Goal: Task Accomplishment & Management: Manage account settings

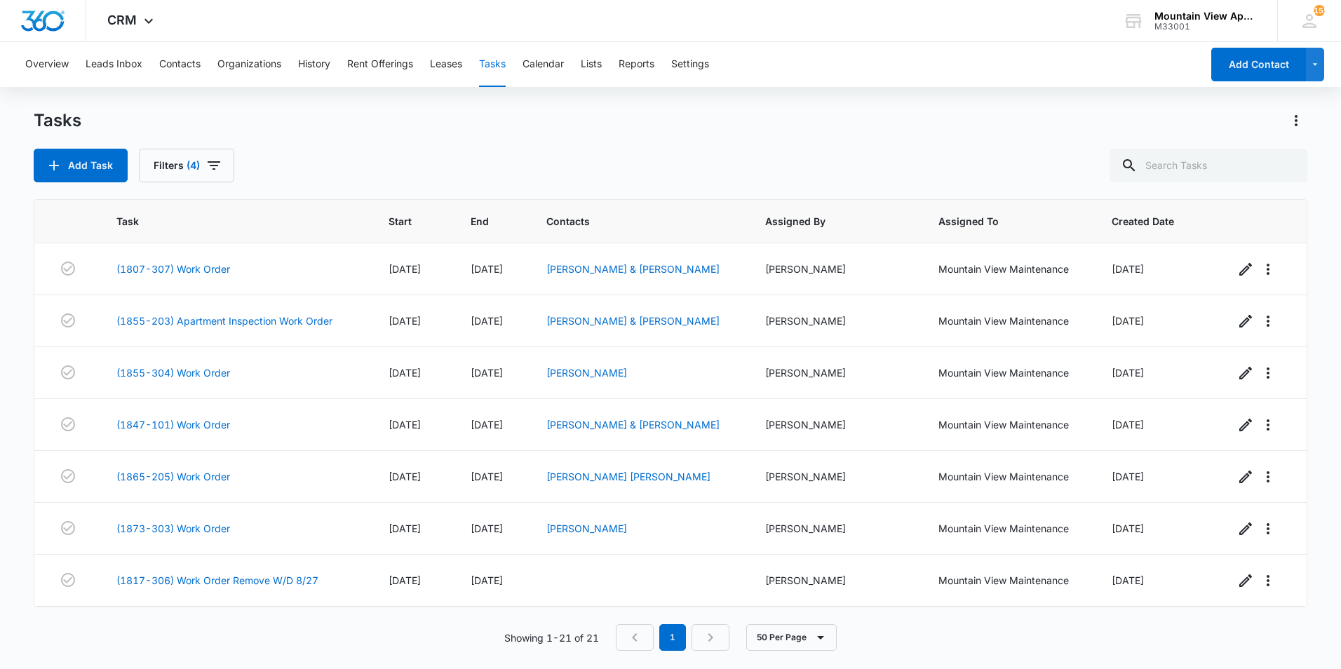
scroll to position [732, 0]
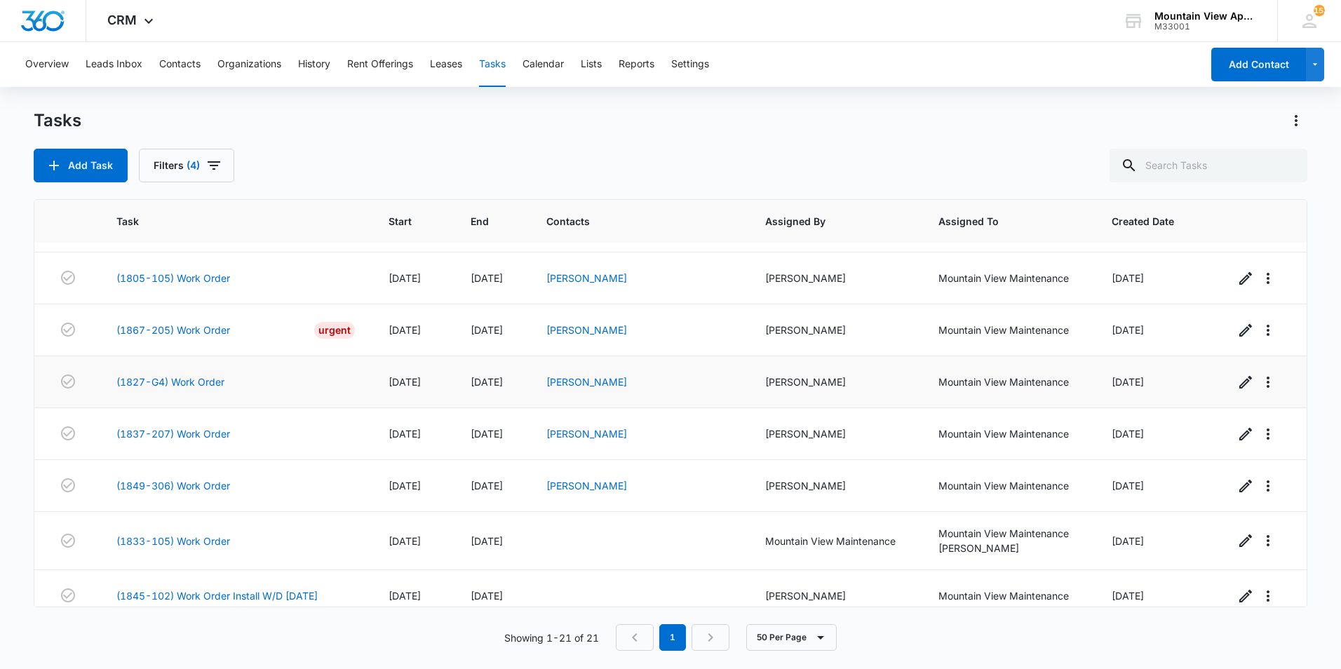
scroll to position [732, 0]
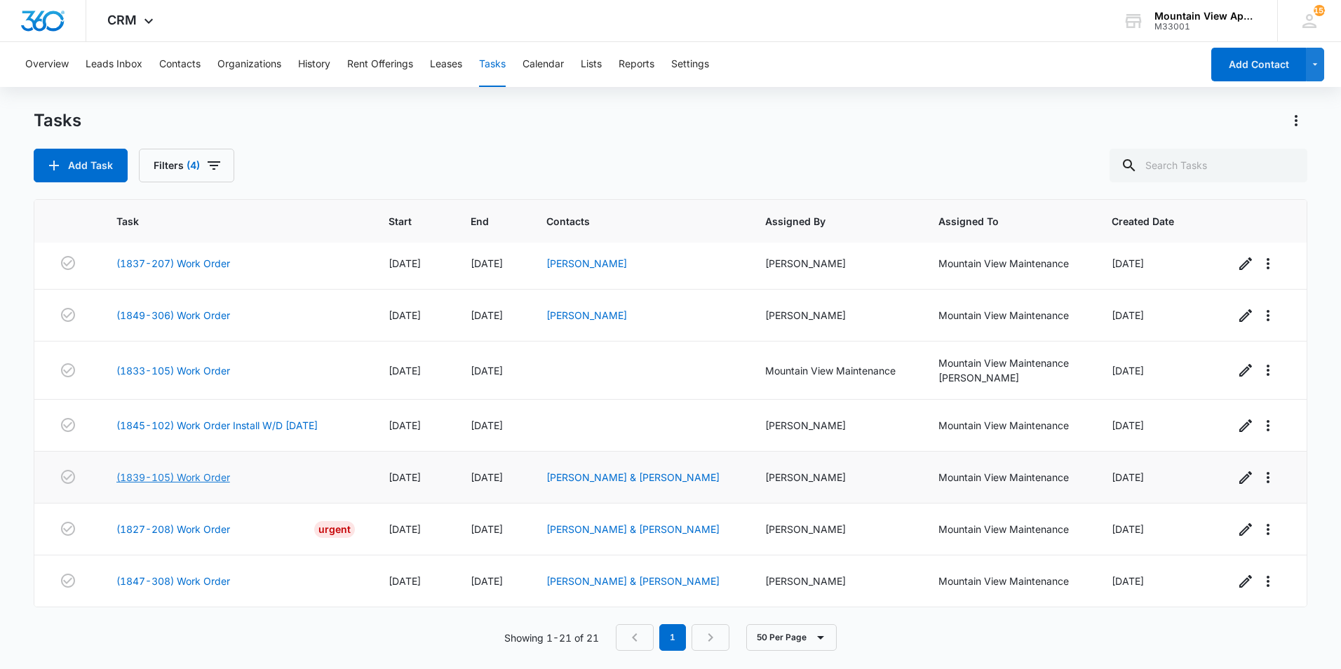
click at [210, 477] on link "(1839-105) Work Order" at bounding box center [173, 477] width 114 height 15
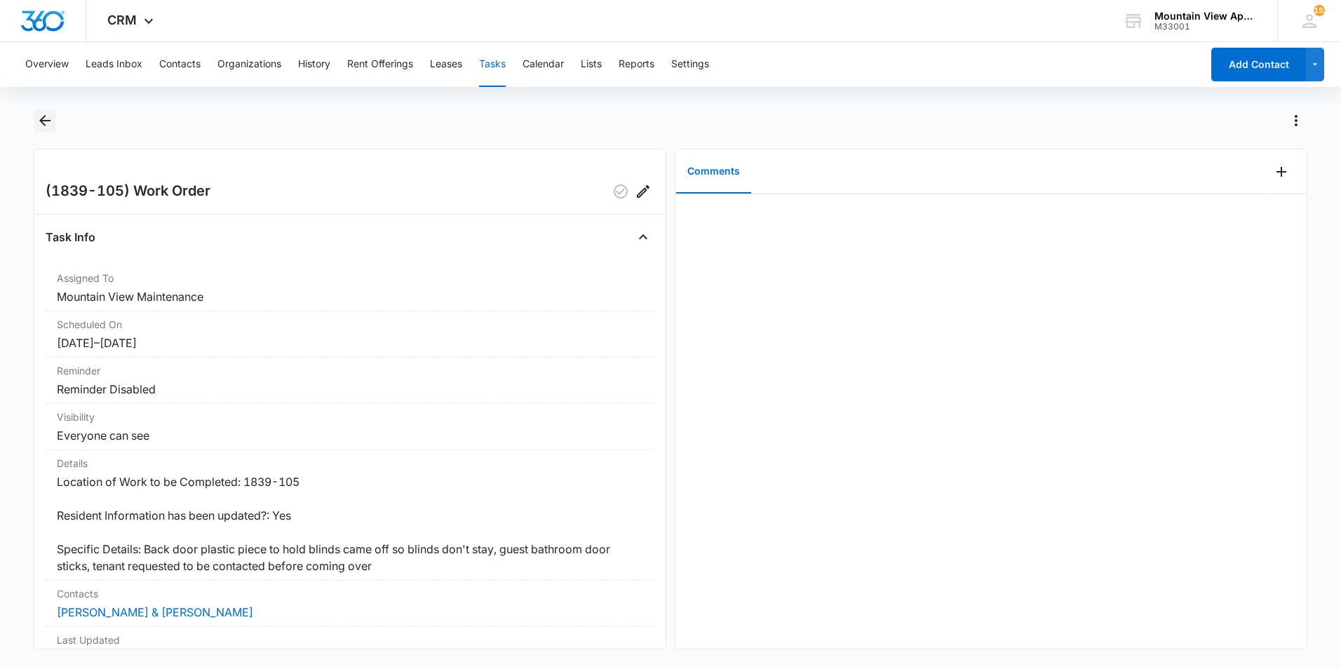
click at [43, 119] on icon "Back" at bounding box center [44, 120] width 17 height 17
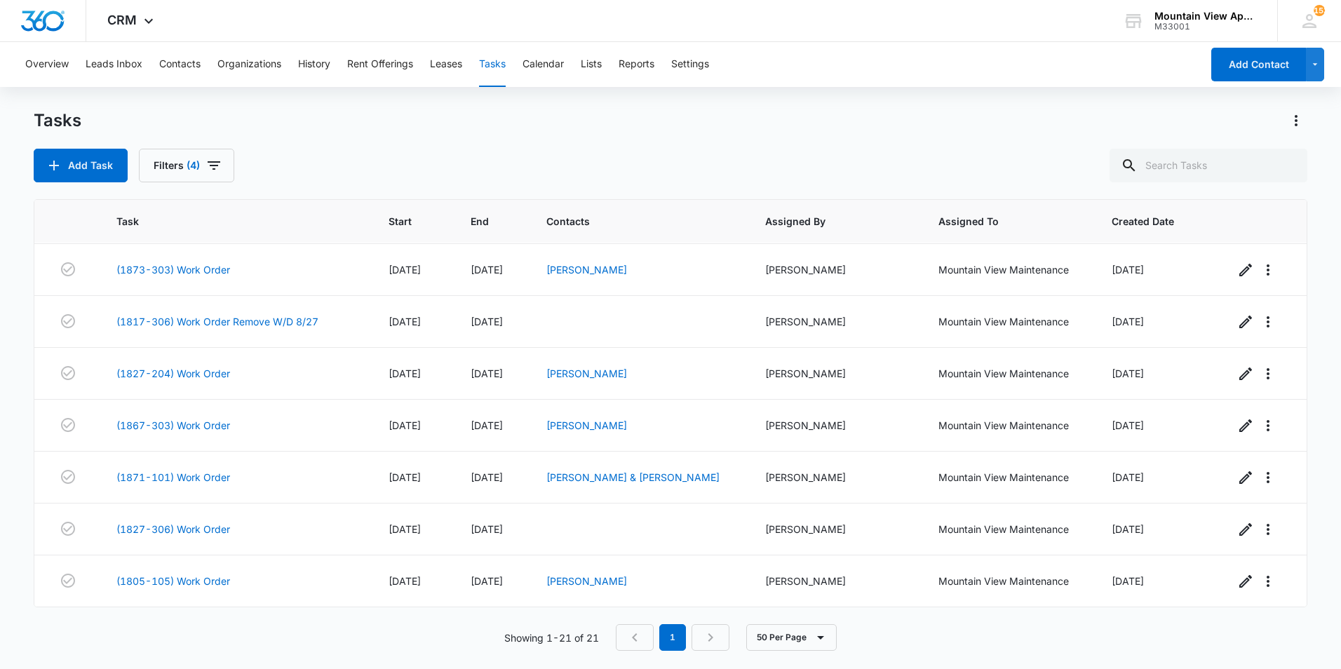
scroll to position [31, 0]
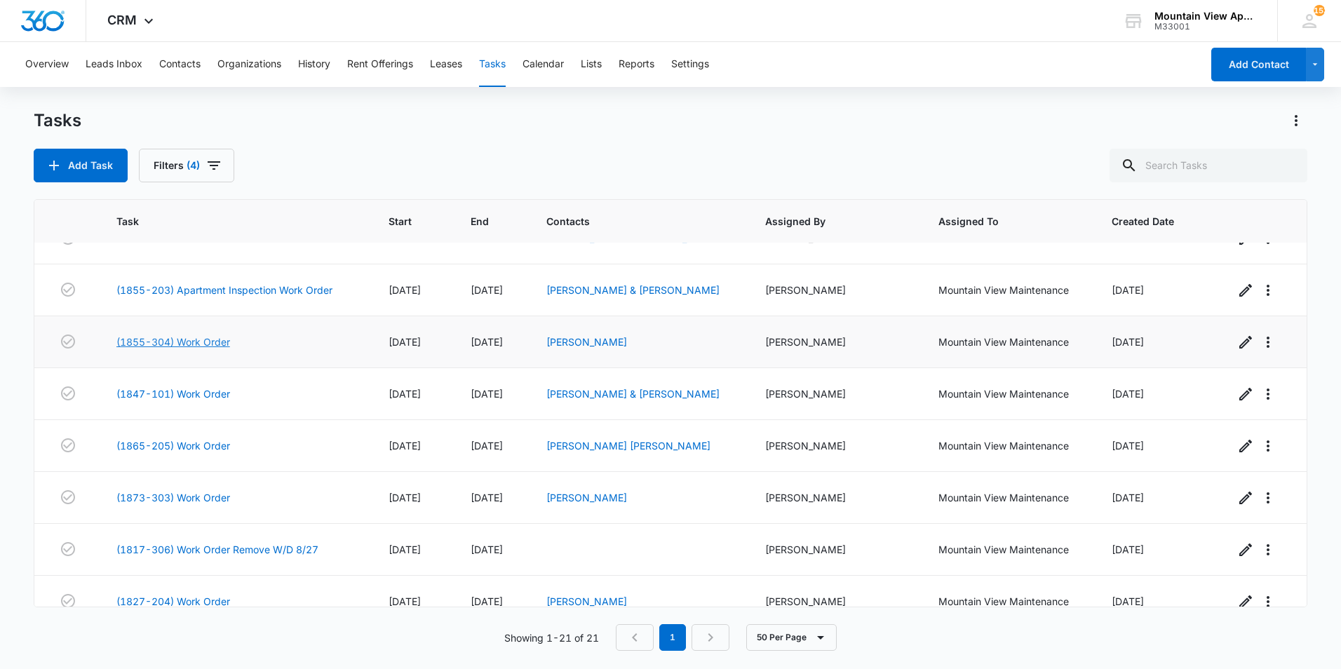
click at [190, 339] on link "(1855-304) Work Order" at bounding box center [173, 342] width 114 height 15
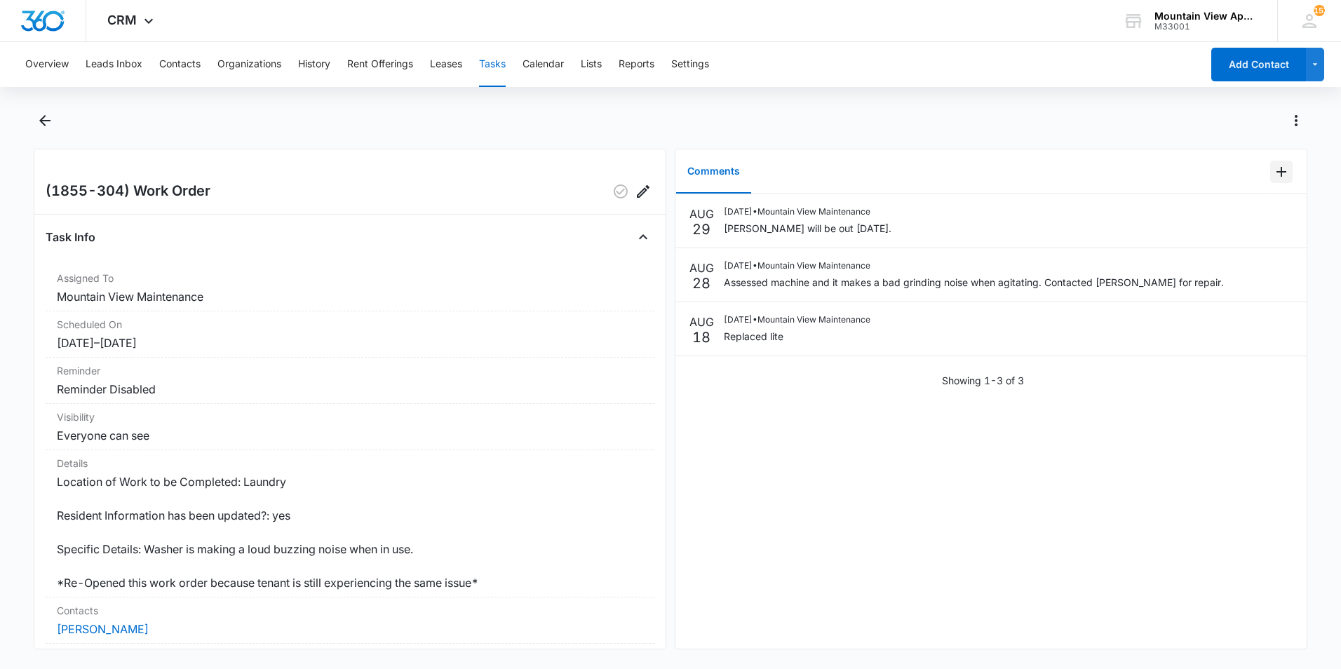
click at [1273, 177] on icon "Add Comment" at bounding box center [1281, 171] width 17 height 17
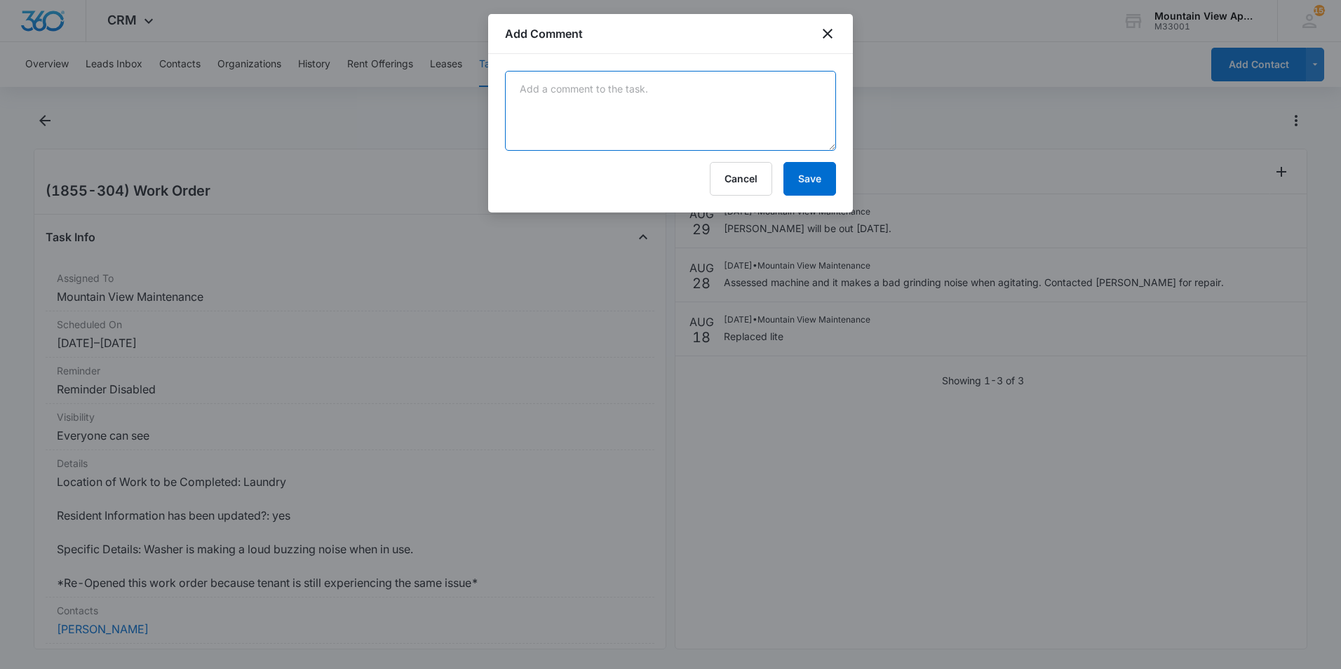
click at [729, 104] on textarea at bounding box center [670, 111] width 331 height 80
type textarea "Manweiler replaced parts."
click at [807, 180] on button "Save" at bounding box center [809, 179] width 53 height 34
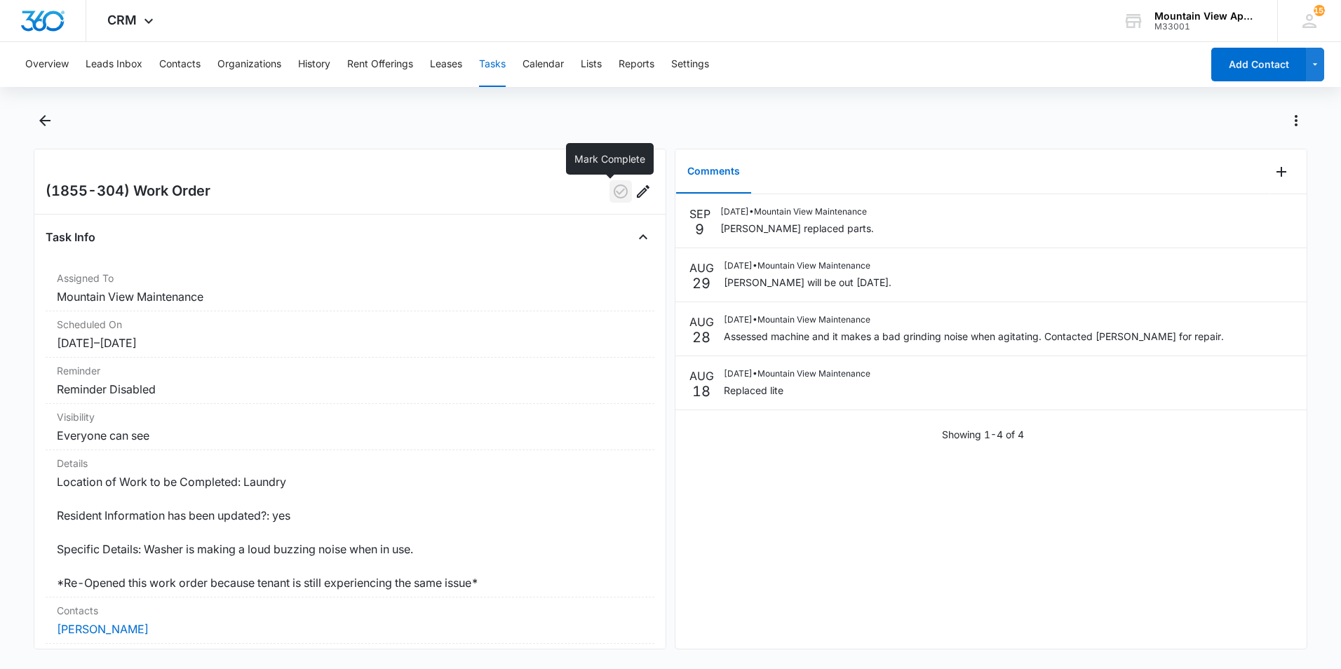
click at [612, 190] on icon "button" at bounding box center [620, 191] width 17 height 17
click at [46, 121] on icon "Back" at bounding box center [44, 120] width 11 height 11
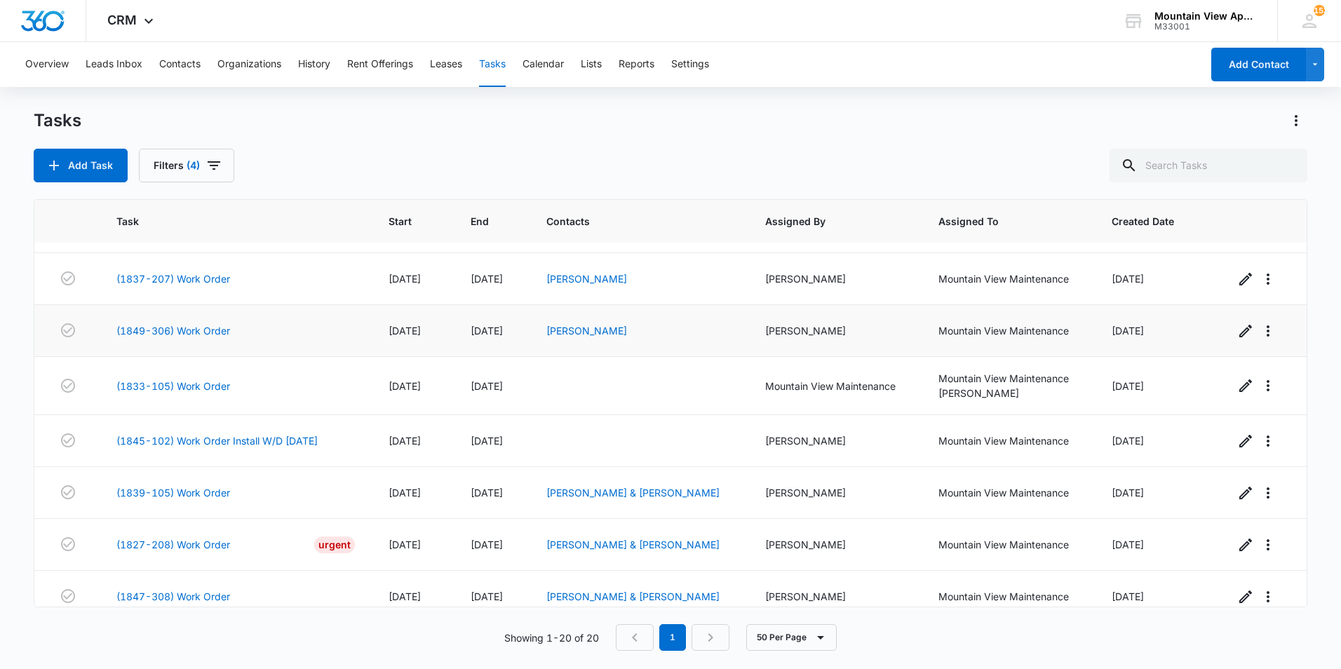
scroll to position [680, 0]
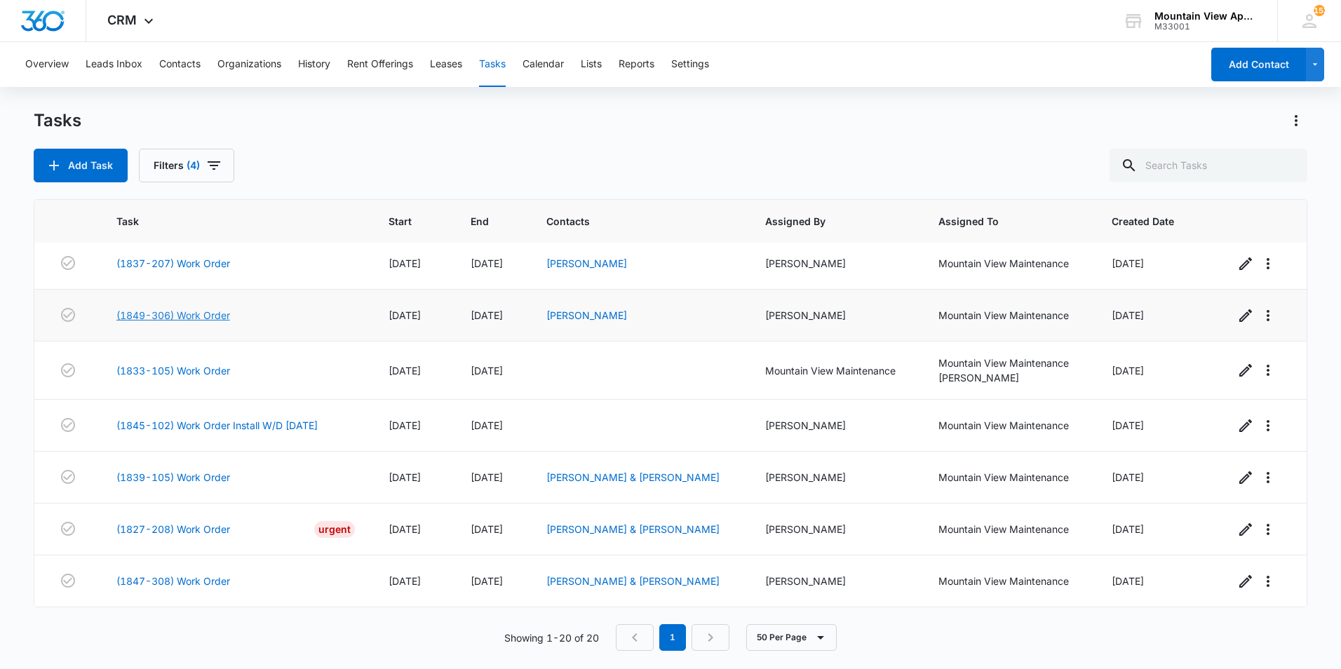
click at [207, 315] on link "(1849-306) Work Order" at bounding box center [173, 315] width 114 height 15
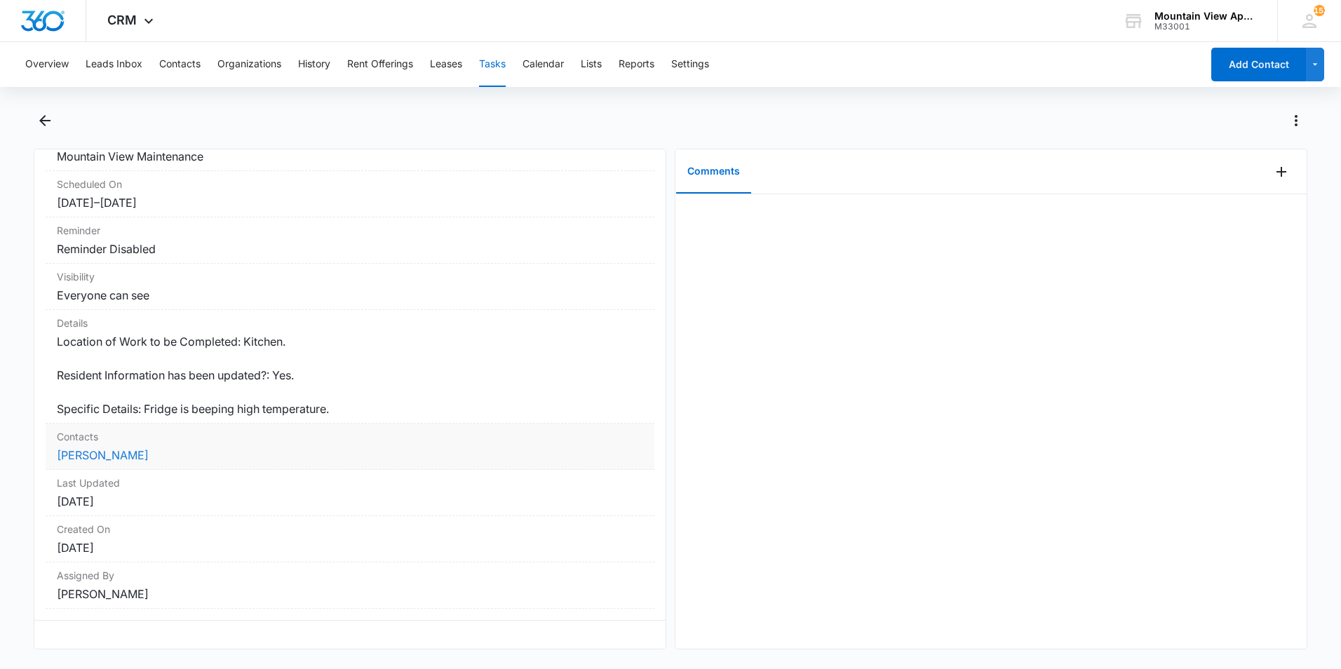
scroll to position [151, 0]
click at [100, 448] on link "Erin Burris" at bounding box center [103, 455] width 92 height 14
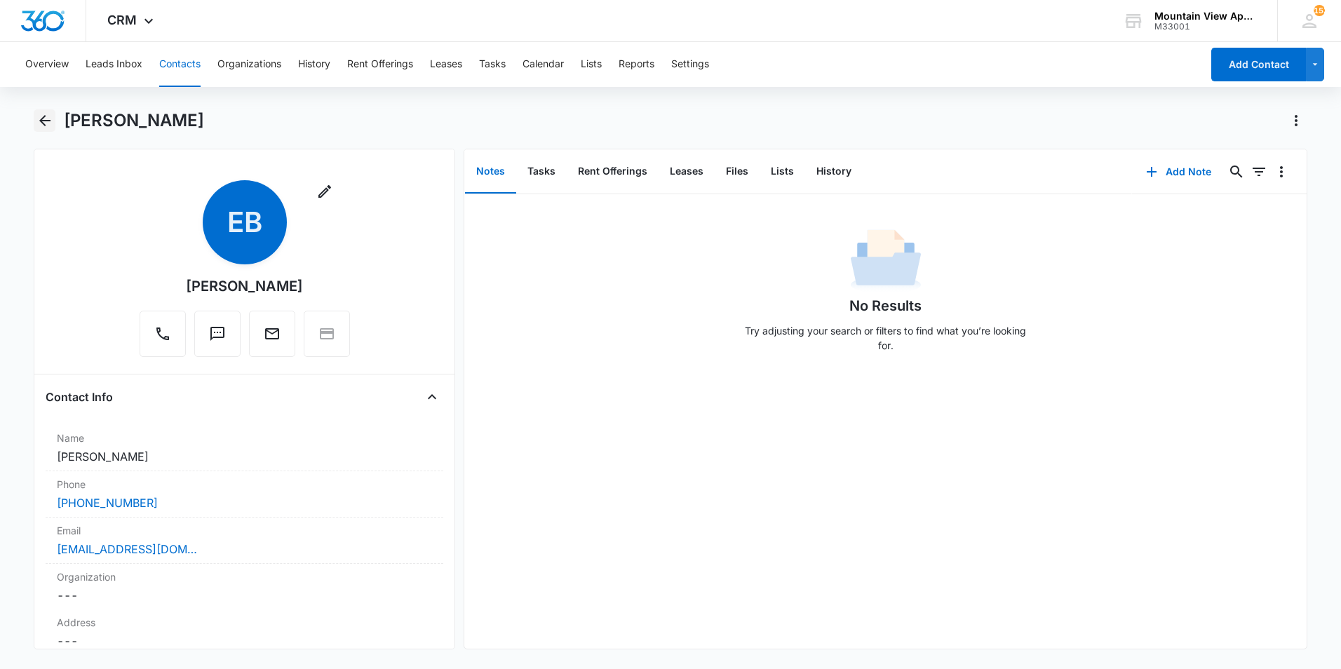
click at [42, 122] on icon "Back" at bounding box center [44, 120] width 11 height 11
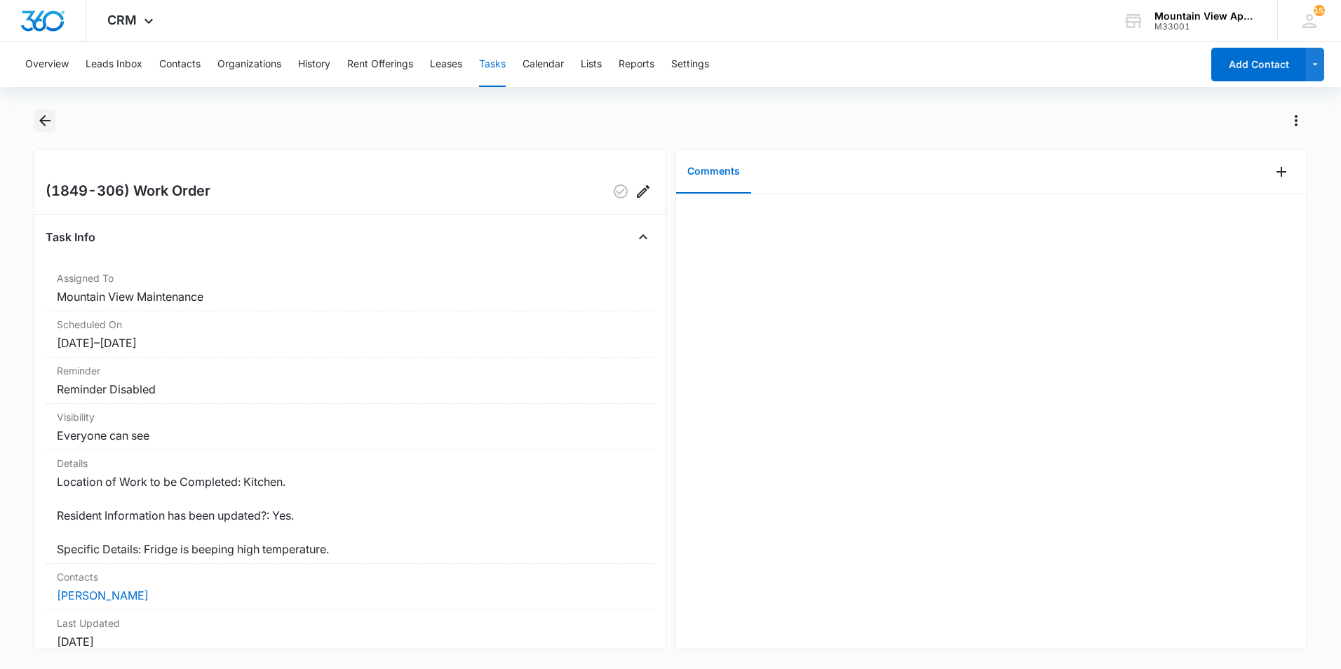
click at [41, 121] on icon "Back" at bounding box center [44, 120] width 17 height 17
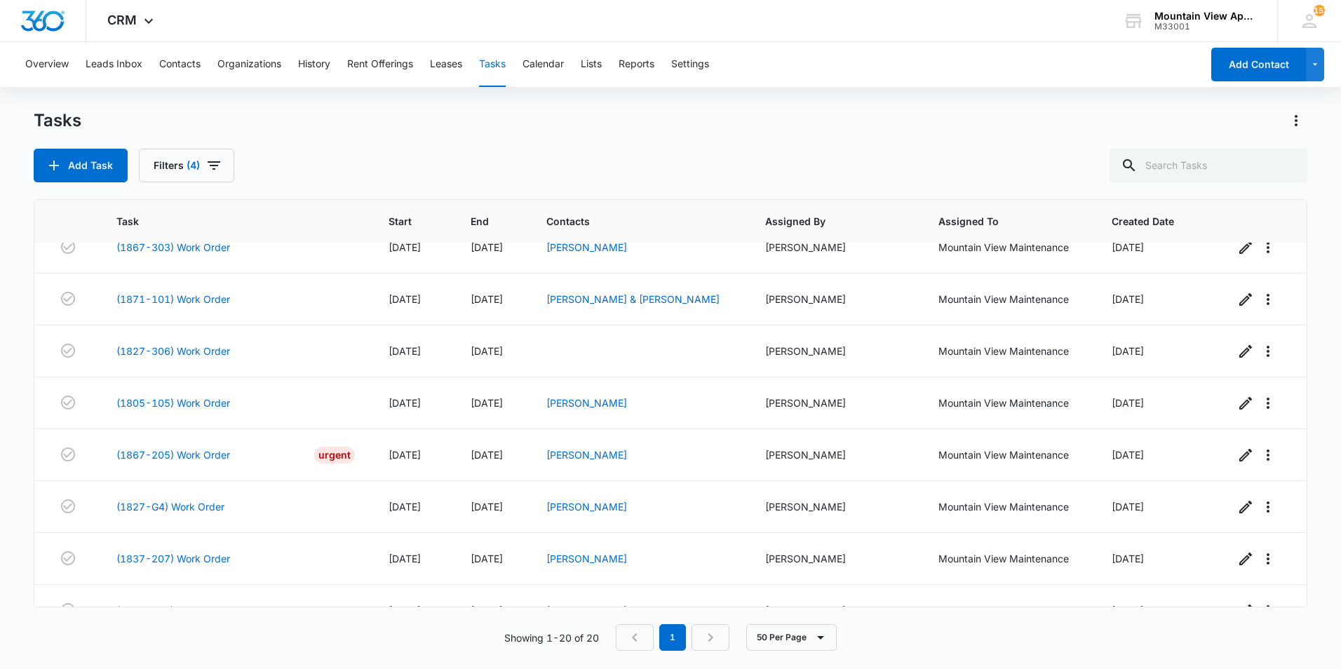
scroll to position [421, 0]
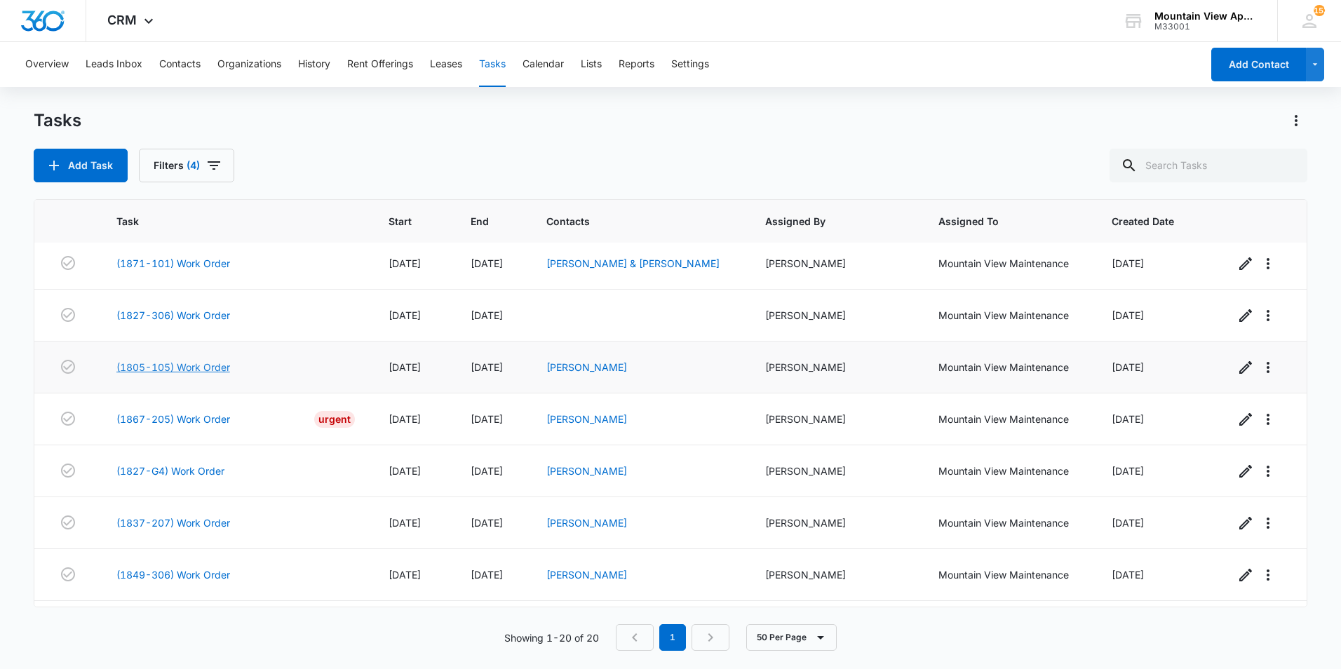
click at [207, 365] on link "(1805-105) Work Order" at bounding box center [173, 367] width 114 height 15
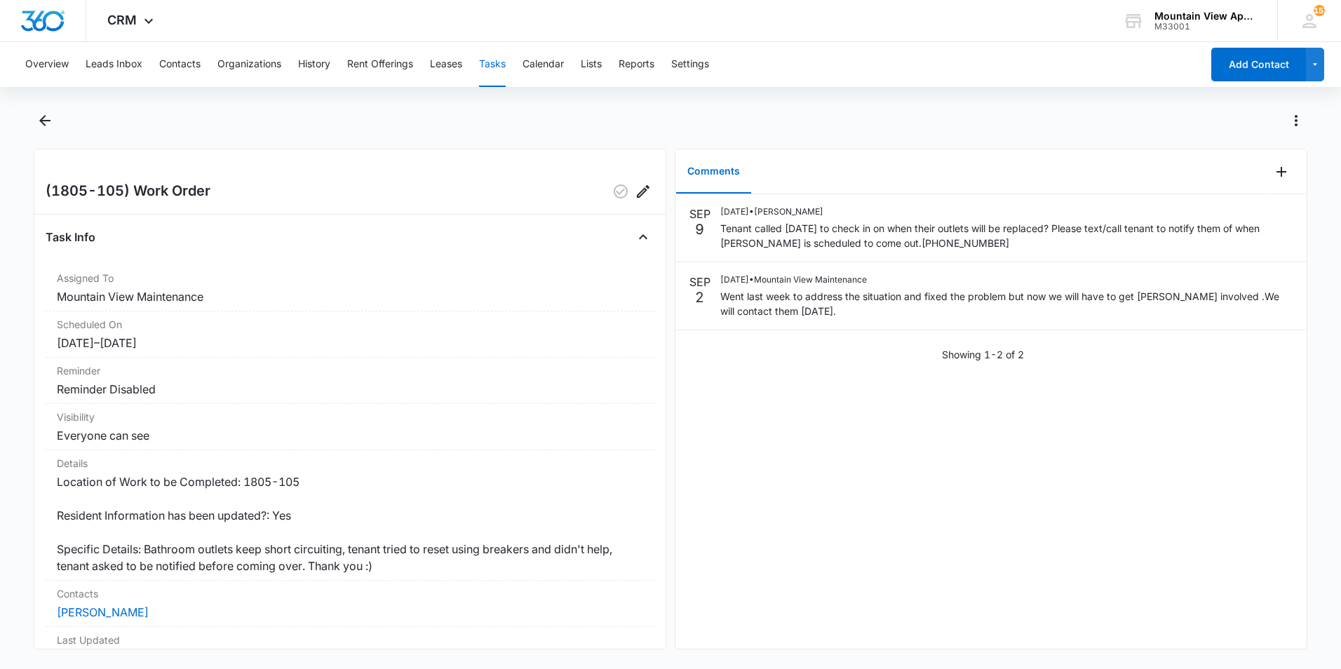
click at [773, 176] on div "Comments" at bounding box center [972, 171] width 595 height 45
click at [756, 369] on div "SEP 9 09/09/2025 • Makenna Berry Tenant called today to check in on when their …" at bounding box center [990, 283] width 631 height 179
click at [783, 389] on div "SEP 9 09/09/2025 • Makenna Berry Tenant called today to check in on when their …" at bounding box center [990, 421] width 631 height 454
click at [770, 363] on div "SEP 9 09/09/2025 • Makenna Berry Tenant called today to check in on when their …" at bounding box center [990, 283] width 631 height 179
click at [127, 612] on link "[PERSON_NAME]" at bounding box center [103, 612] width 92 height 14
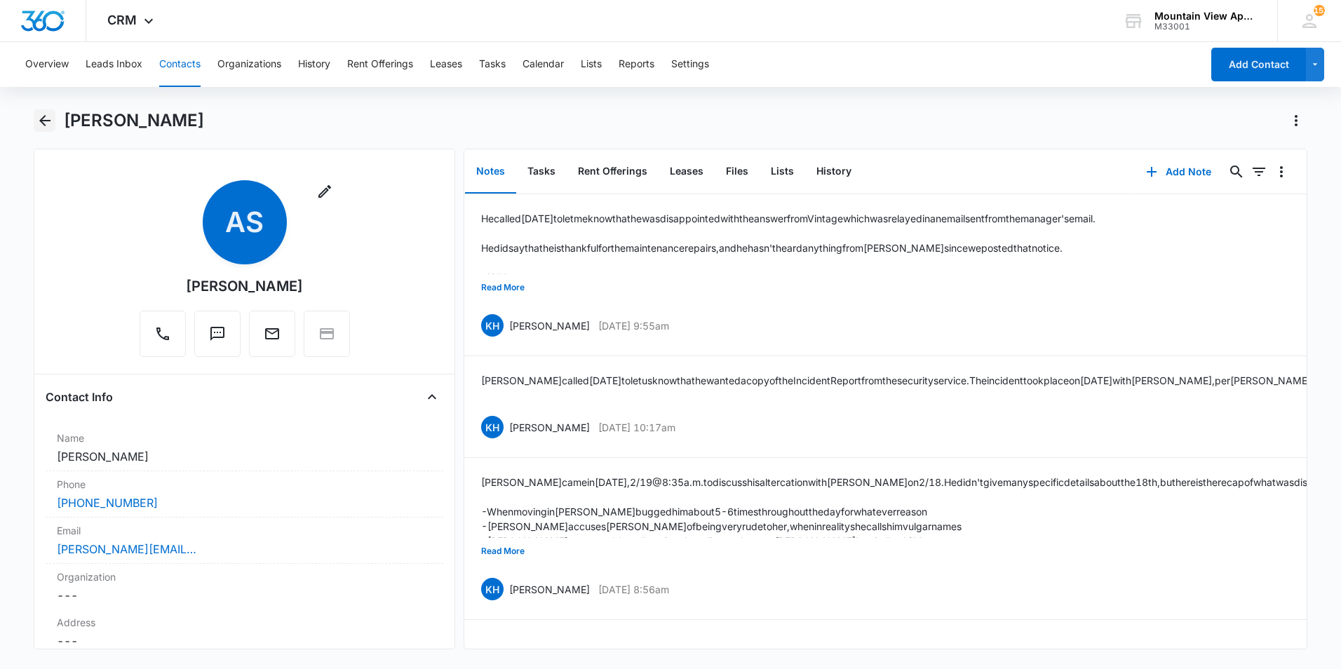
click at [41, 125] on icon "Back" at bounding box center [44, 120] width 17 height 17
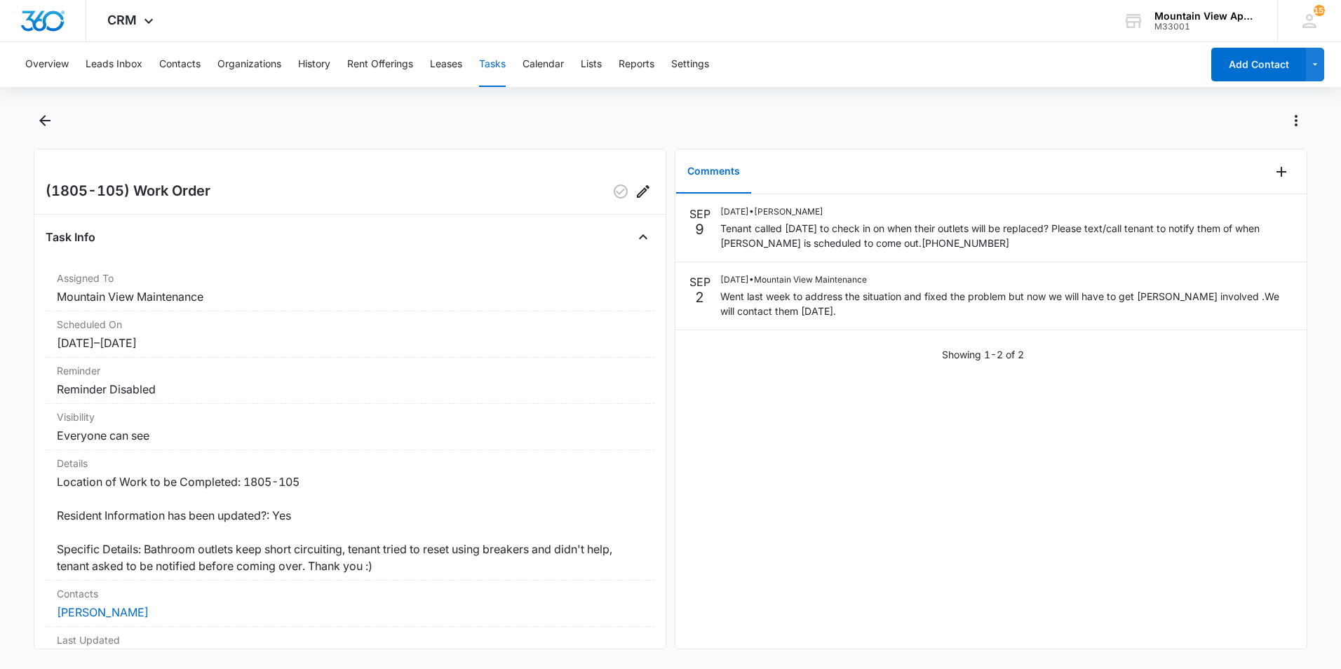
click at [671, 151] on div "(1805-105) Work Order Task Info Assigned To Mountain View Maintenance Scheduled…" at bounding box center [671, 399] width 1274 height 501
click at [672, 130] on div at bounding box center [686, 120] width 1244 height 22
click at [1273, 173] on icon "Add Comment" at bounding box center [1281, 171] width 17 height 17
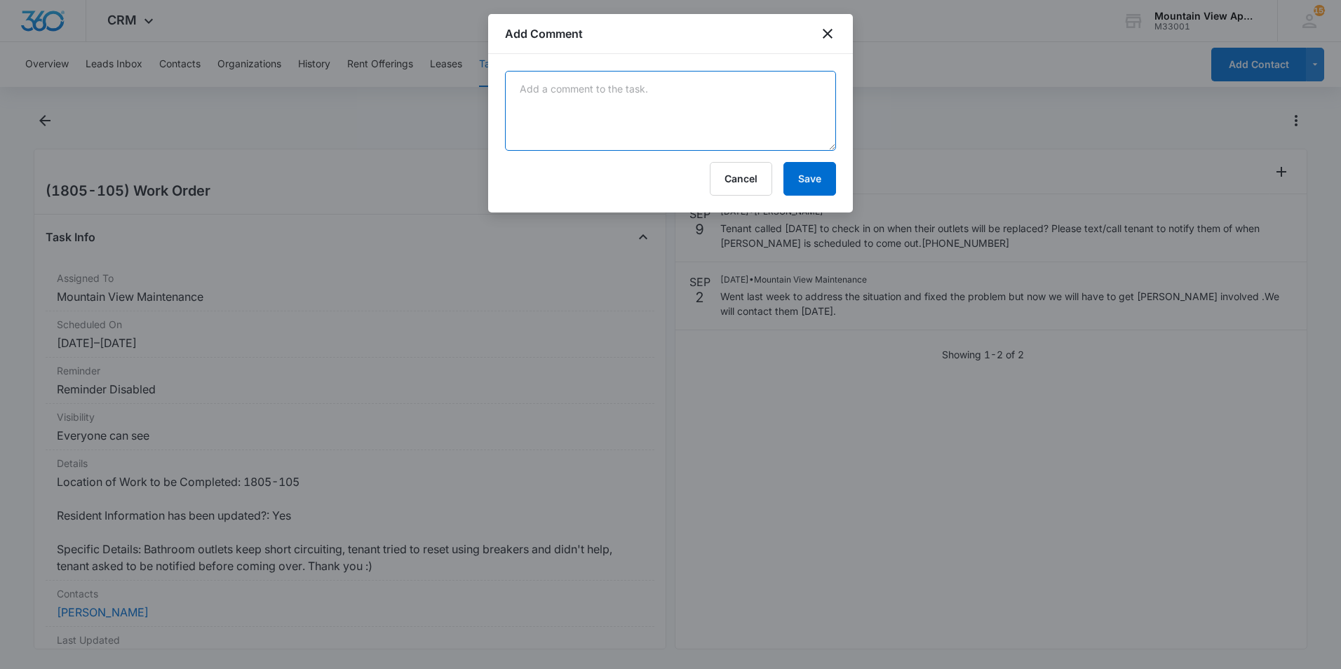
click at [757, 116] on textarea at bounding box center [670, 111] width 331 height 80
click at [649, 93] on textarea "Spoke with tenant and we'll replace the gfci outlet tomorrow between 9-10am." at bounding box center [670, 111] width 331 height 80
click at [565, 107] on textarea "Spoke with tenant and we're going replace the gfci outlet tomorrow between 9-10…" at bounding box center [670, 111] width 331 height 80
type textarea "Spoke with tenant and we're going replace the gfci outlet tomorrow 9/10 between…"
click at [800, 177] on button "Save" at bounding box center [809, 179] width 53 height 34
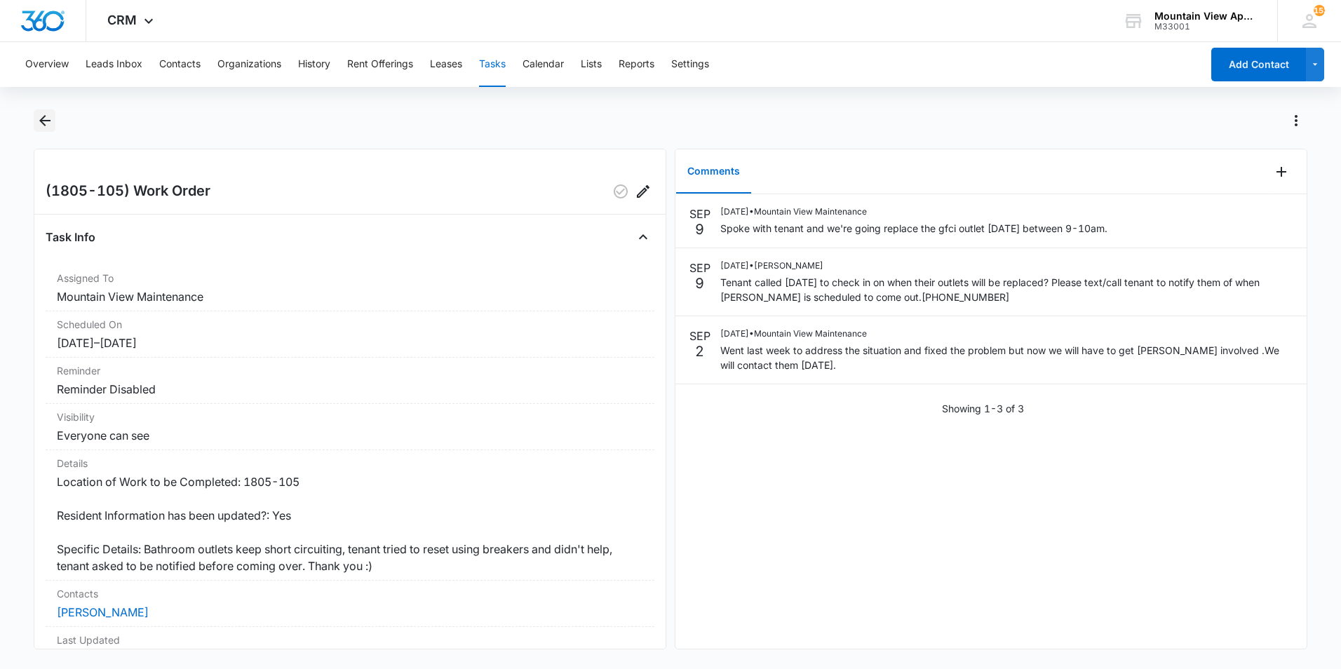
click at [45, 119] on icon "Back" at bounding box center [44, 120] width 17 height 17
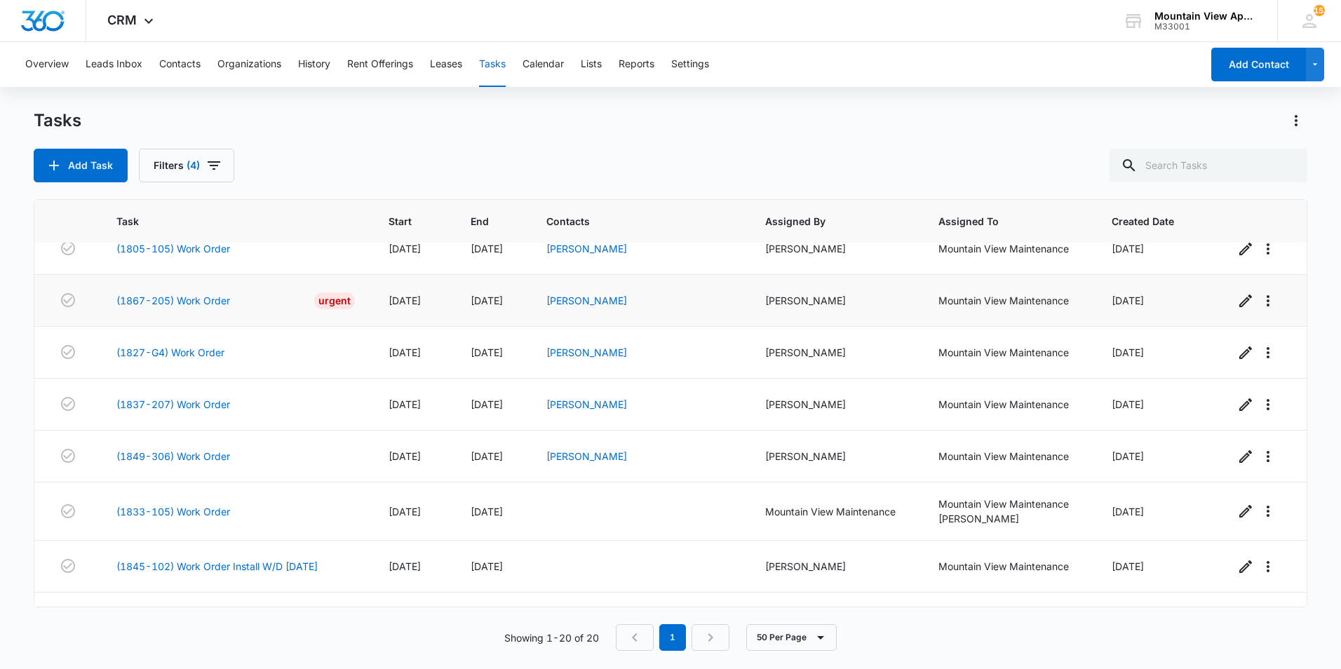
scroll to position [540, 0]
click at [190, 456] on link "(1849-306) Work Order" at bounding box center [173, 455] width 114 height 15
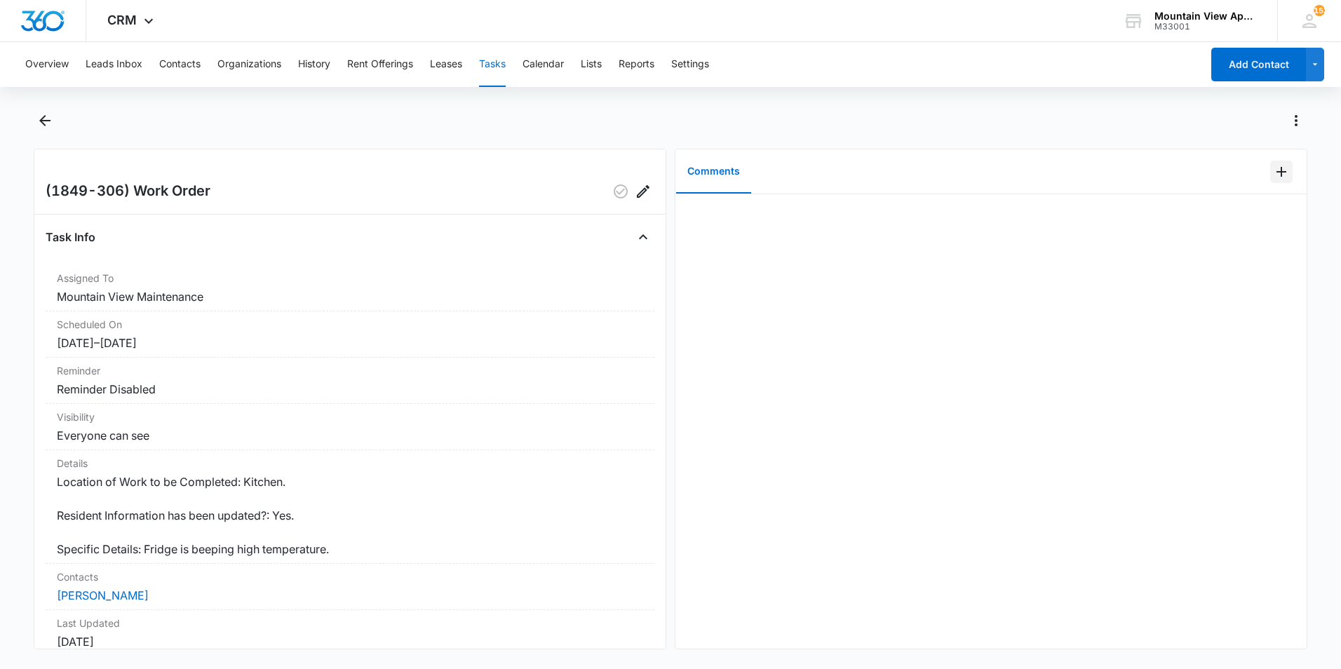
click at [1276, 175] on icon "Add Comment" at bounding box center [1281, 172] width 10 height 10
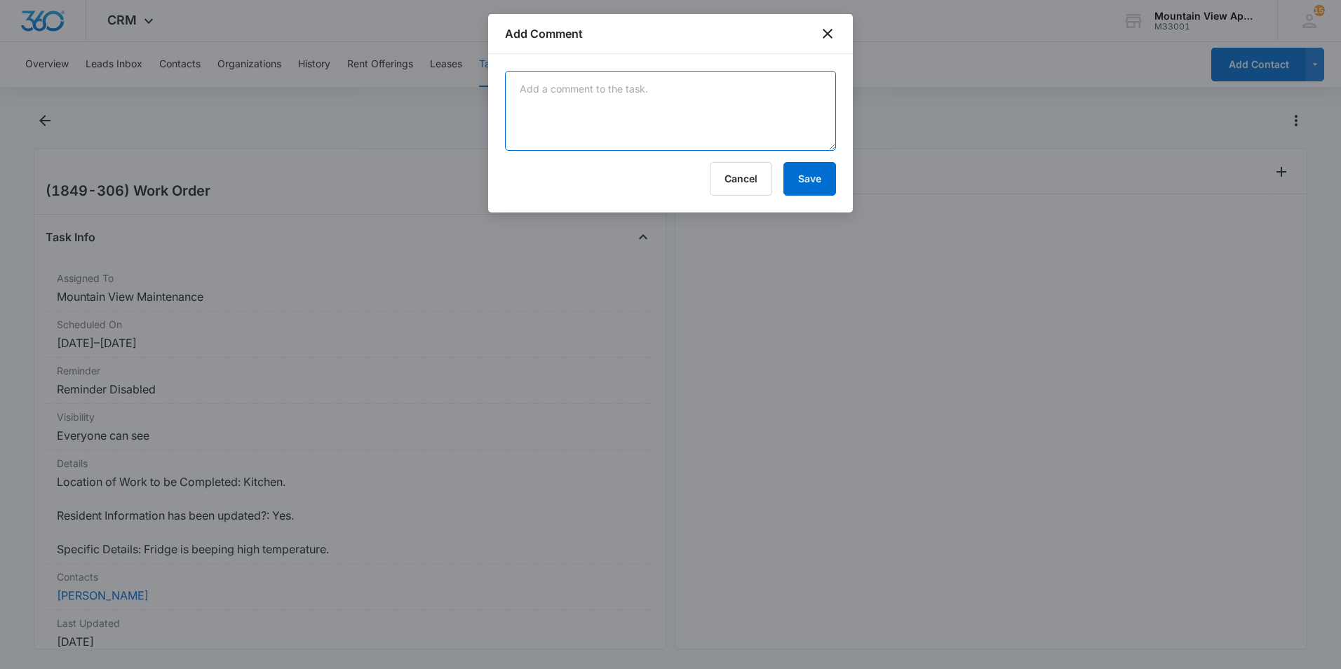
click at [703, 102] on textarea at bounding box center [670, 111] width 331 height 80
type textarea "Spoke with tenant and refrigerator is good to go now."
click at [813, 180] on button "Save" at bounding box center [809, 179] width 53 height 34
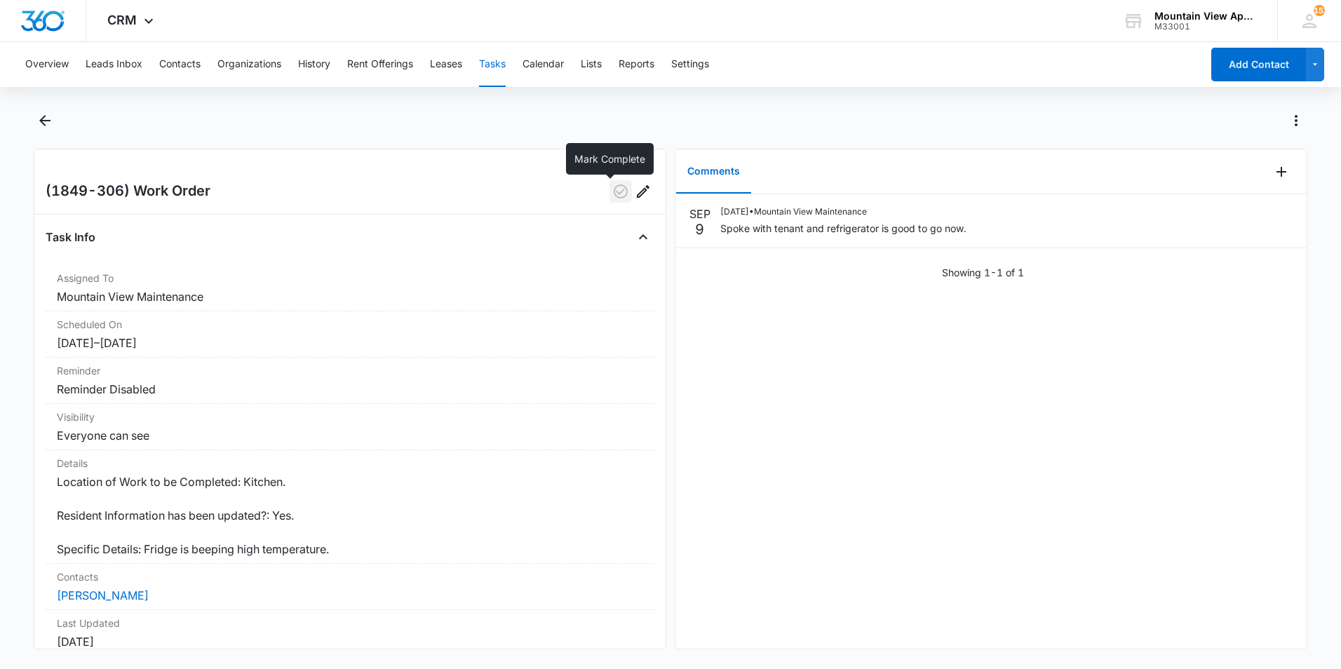
click at [612, 196] on icon "button" at bounding box center [620, 191] width 17 height 17
click at [38, 123] on icon "Back" at bounding box center [44, 120] width 17 height 17
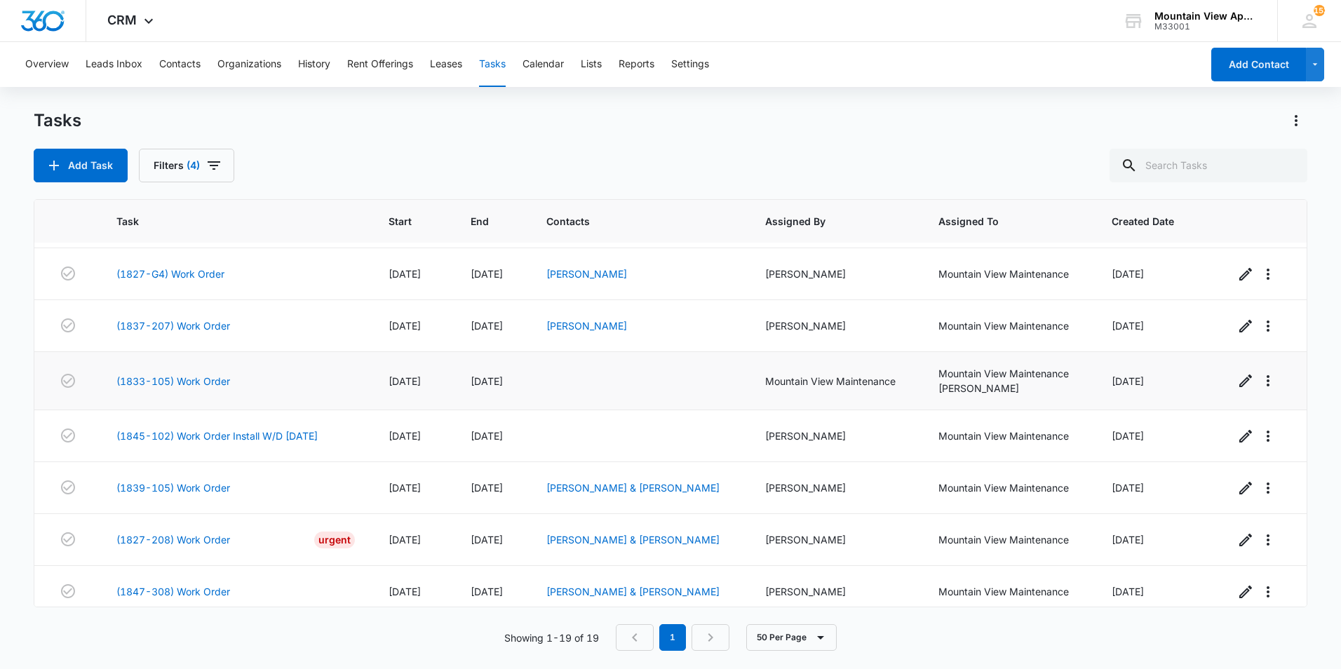
scroll to position [628, 0]
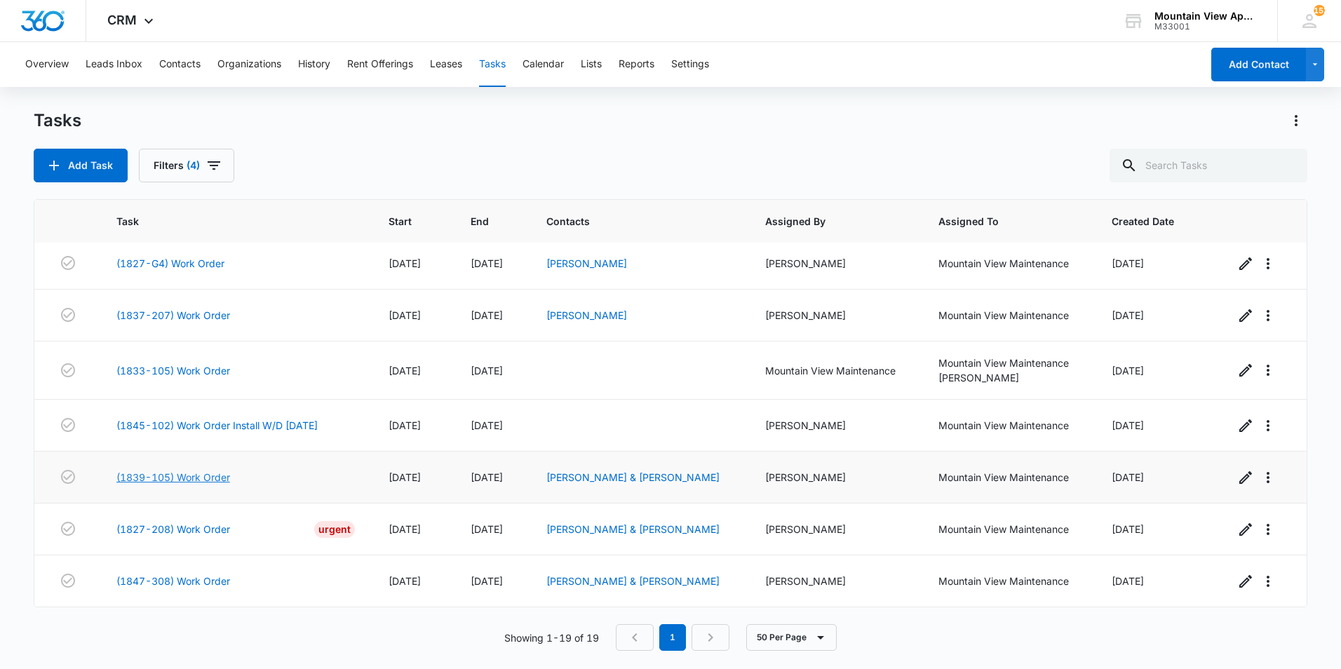
click at [197, 477] on link "(1839-105) Work Order" at bounding box center [173, 477] width 114 height 15
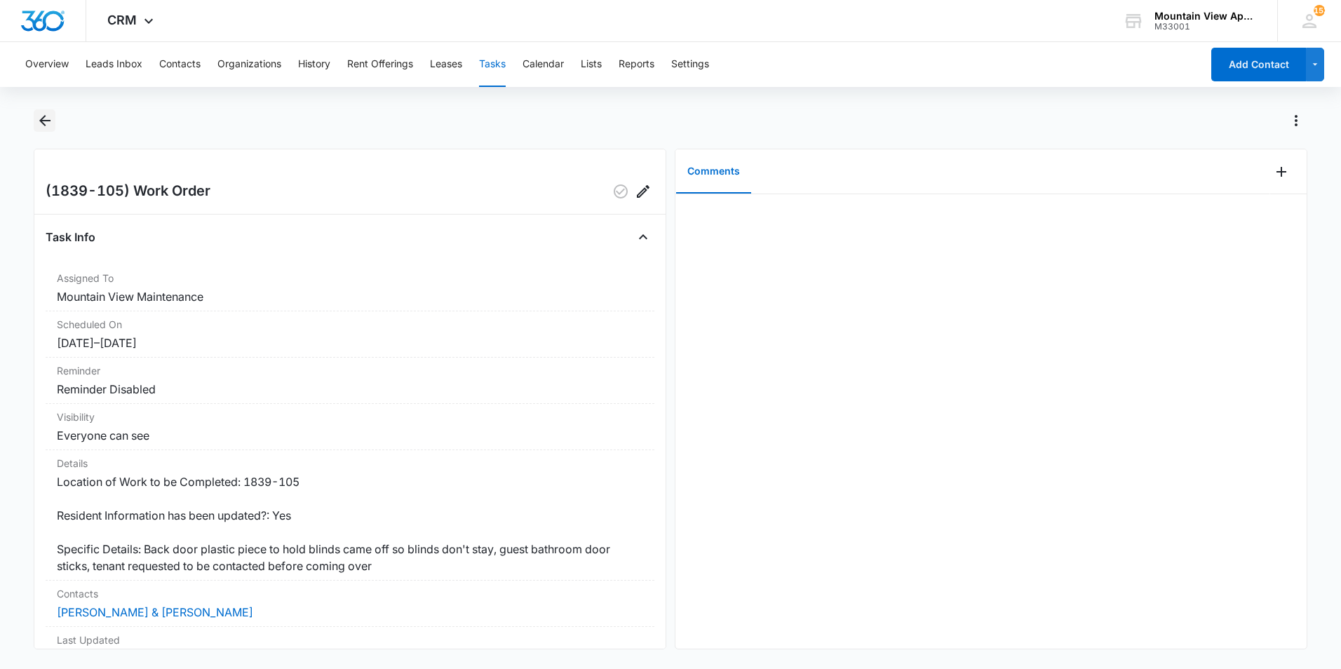
click at [43, 119] on icon "Back" at bounding box center [44, 120] width 17 height 17
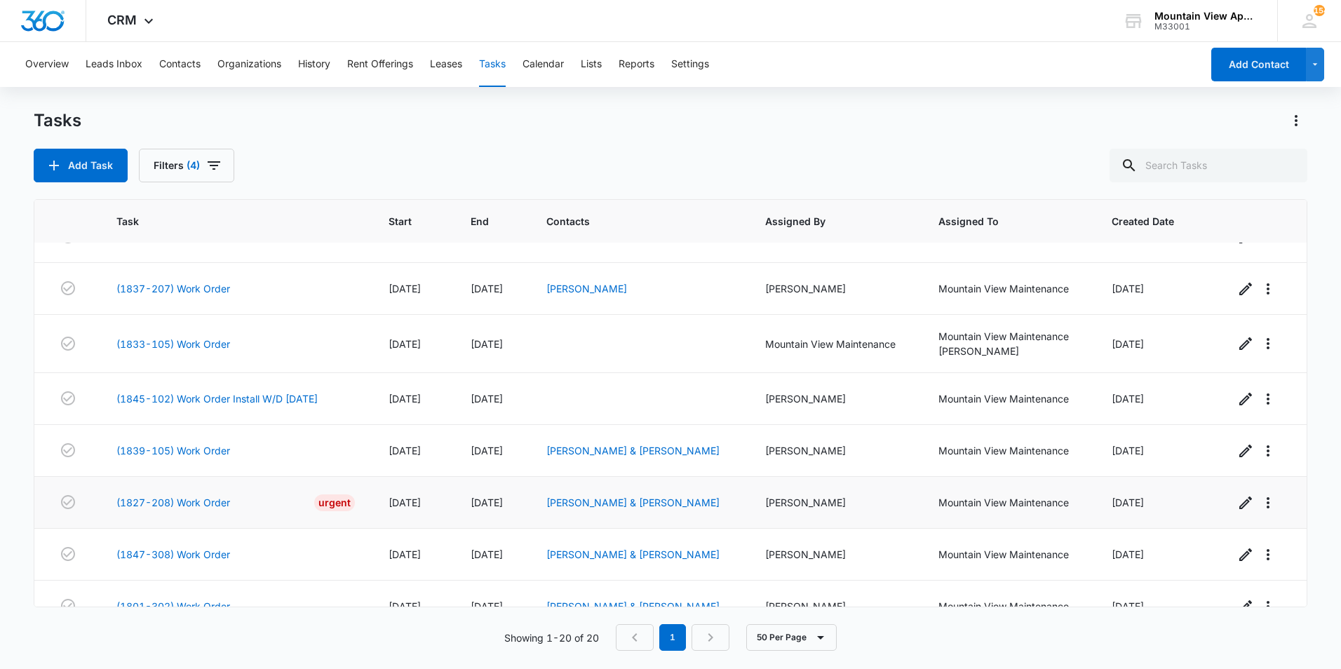
scroll to position [680, 0]
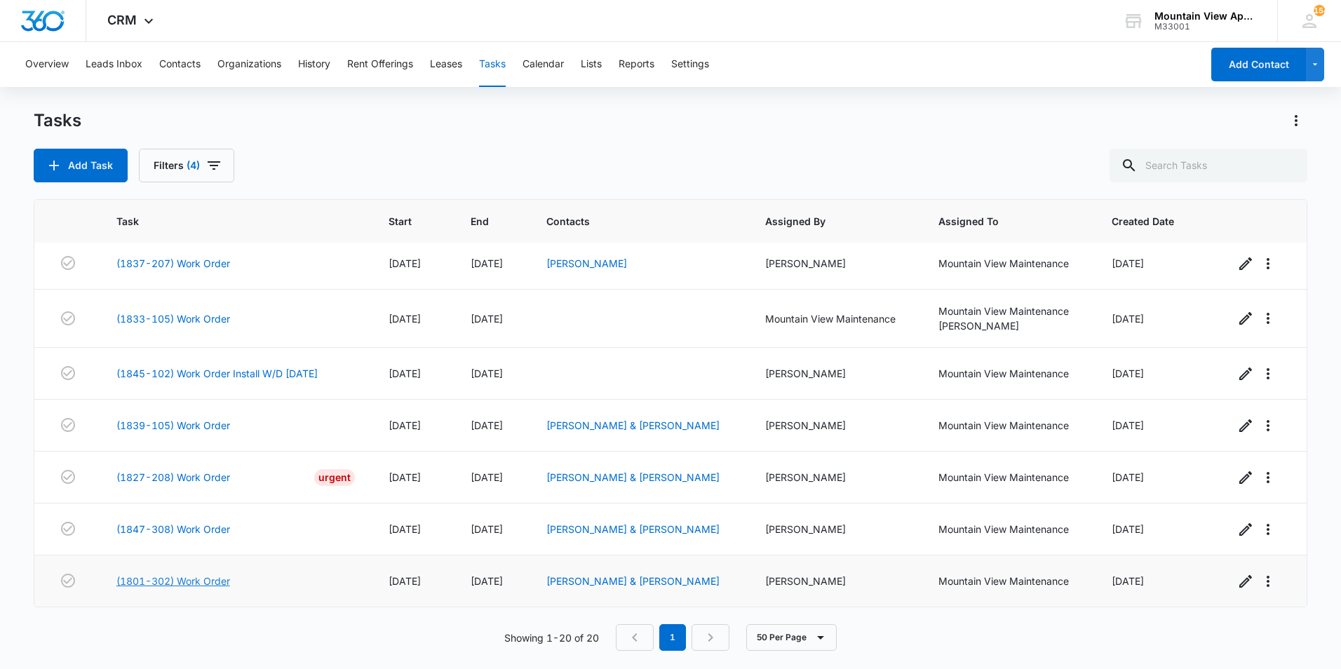
click at [197, 579] on link "(1801-302) Work Order" at bounding box center [173, 581] width 114 height 15
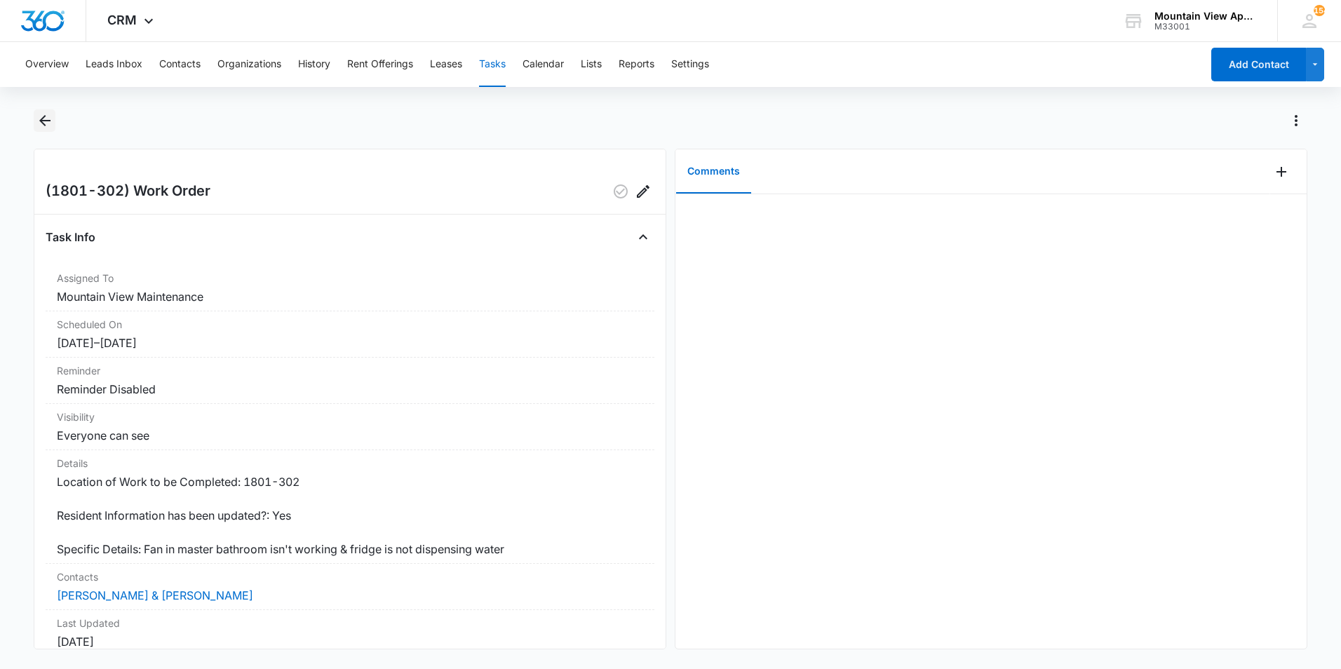
click at [46, 121] on icon "Back" at bounding box center [44, 120] width 11 height 11
